Goal: Use online tool/utility: Utilize a website feature to perform a specific function

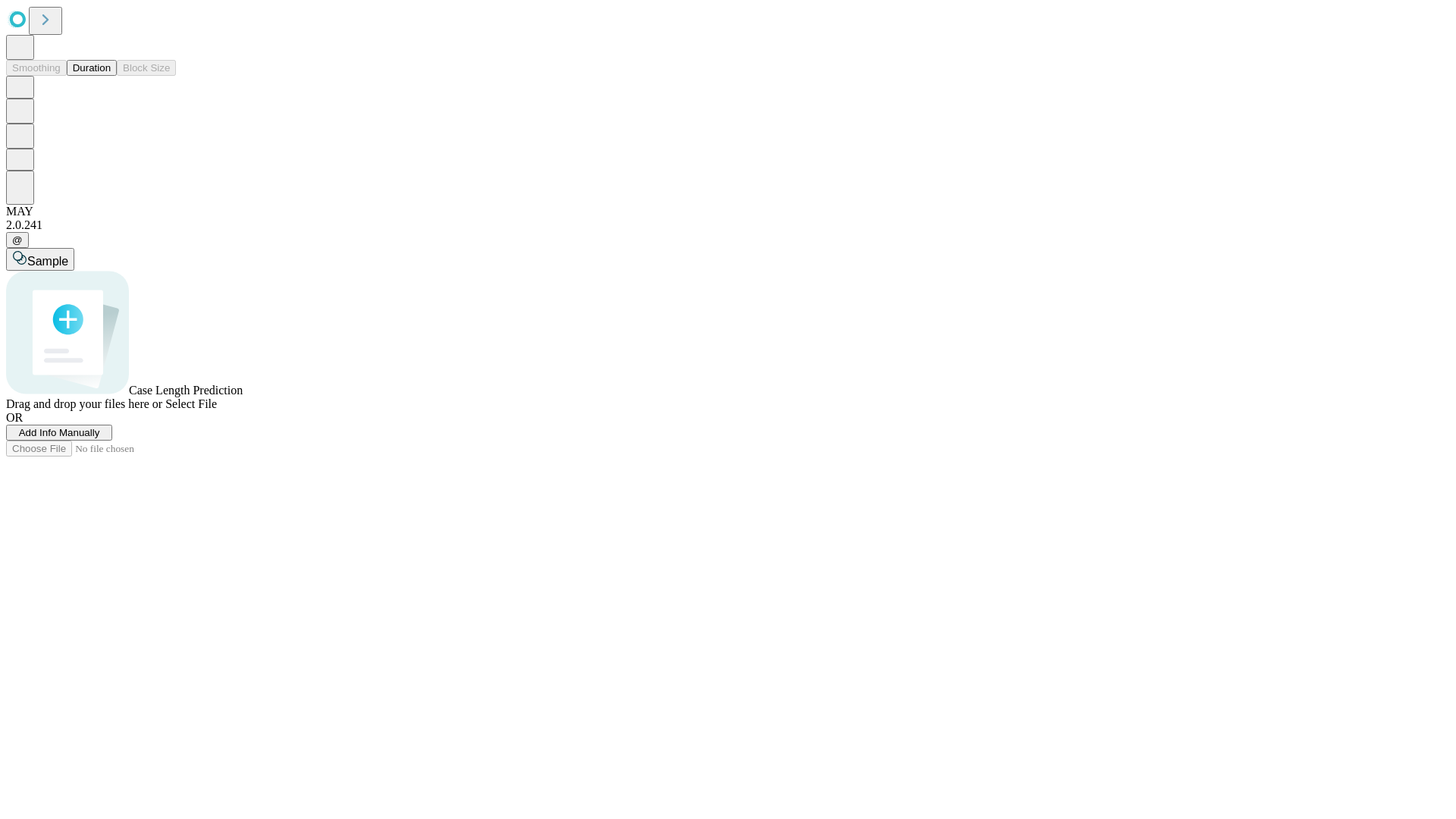
click at [111, 76] on button "Duration" at bounding box center [92, 67] width 50 height 16
click at [217, 410] on span "Select File" at bounding box center [191, 403] width 51 height 13
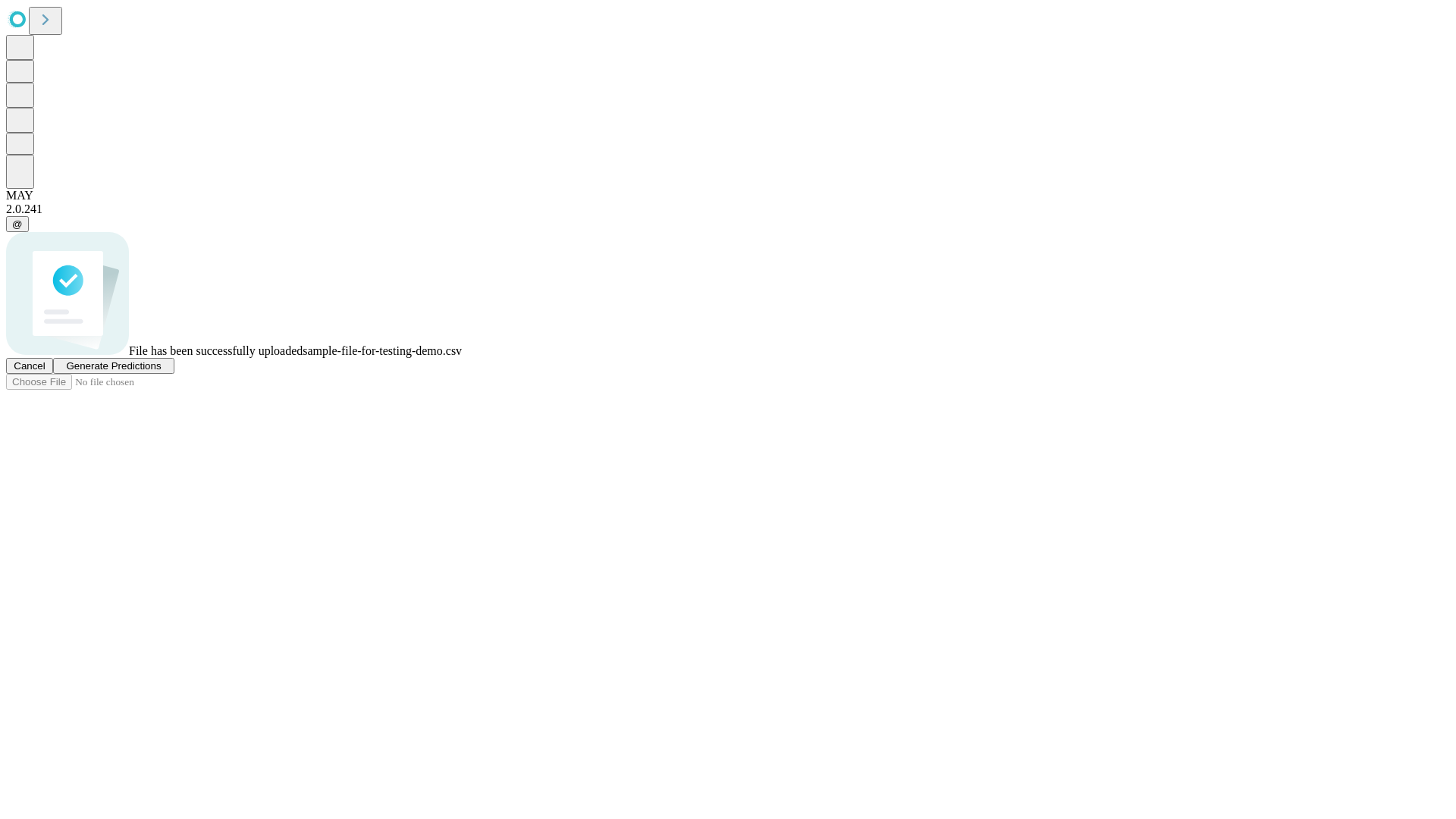
click at [161, 371] on span "Generate Predictions" at bounding box center [113, 365] width 95 height 12
